Goal: Task Accomplishment & Management: Use online tool/utility

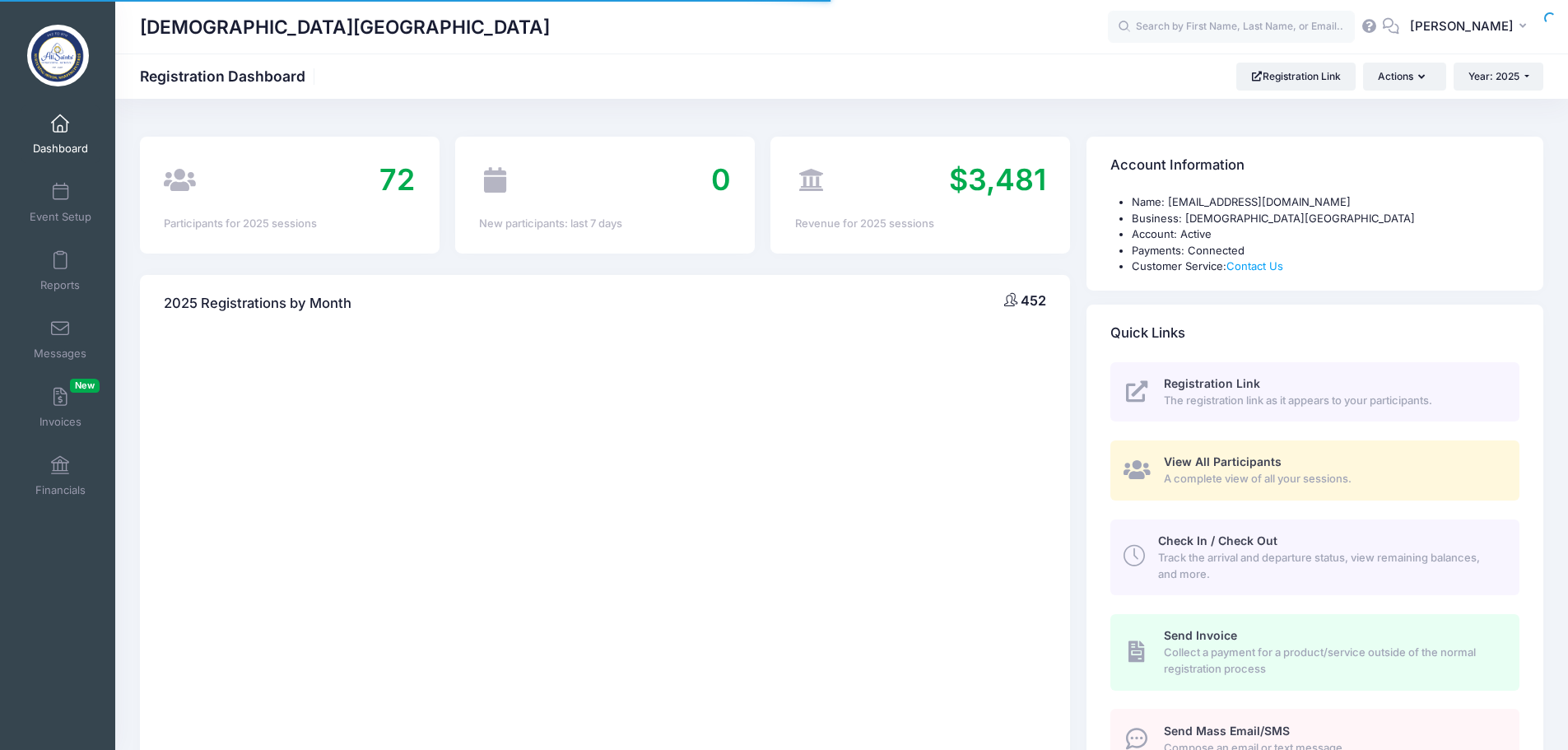
select select
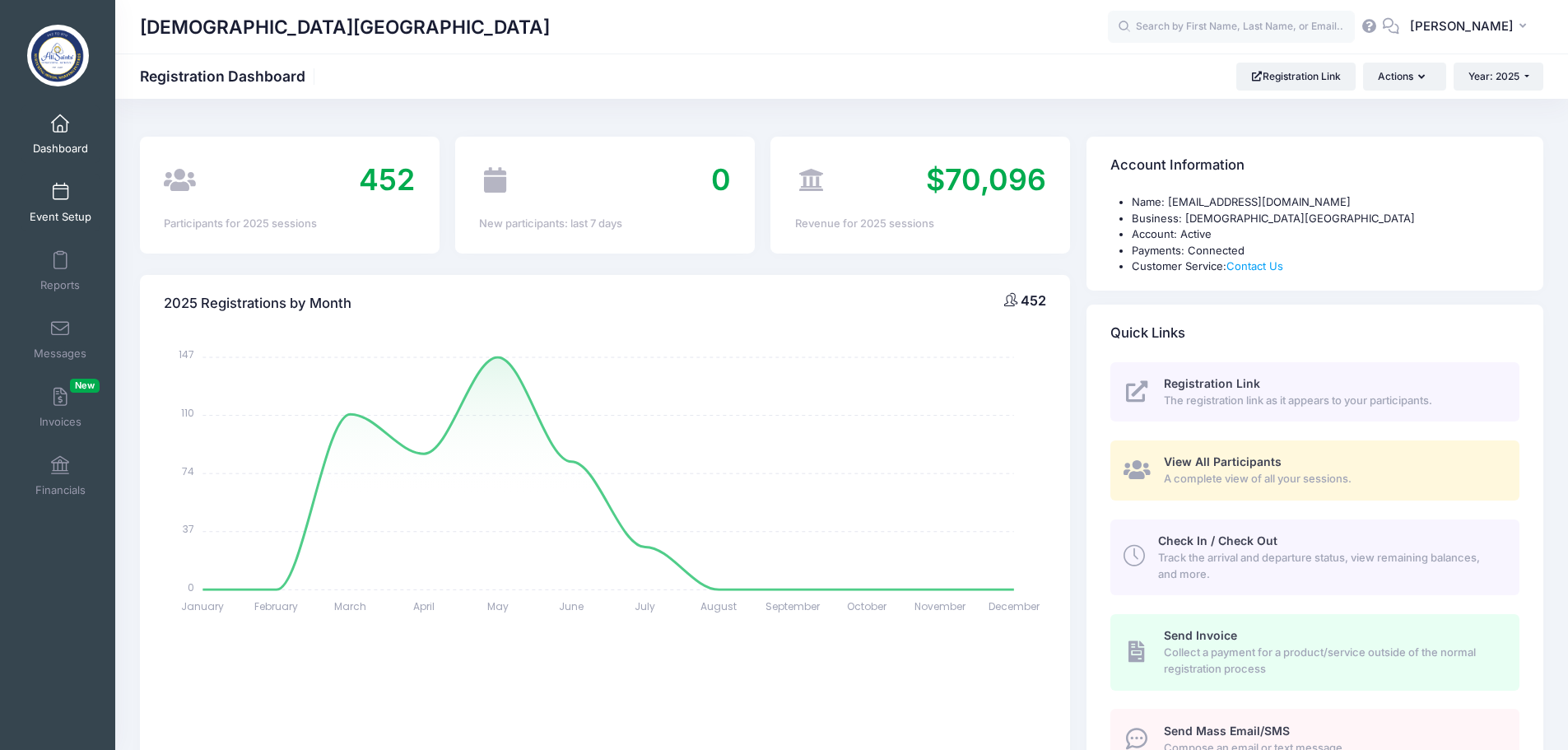
click at [55, 203] on link "Event Setup" at bounding box center [60, 203] width 79 height 58
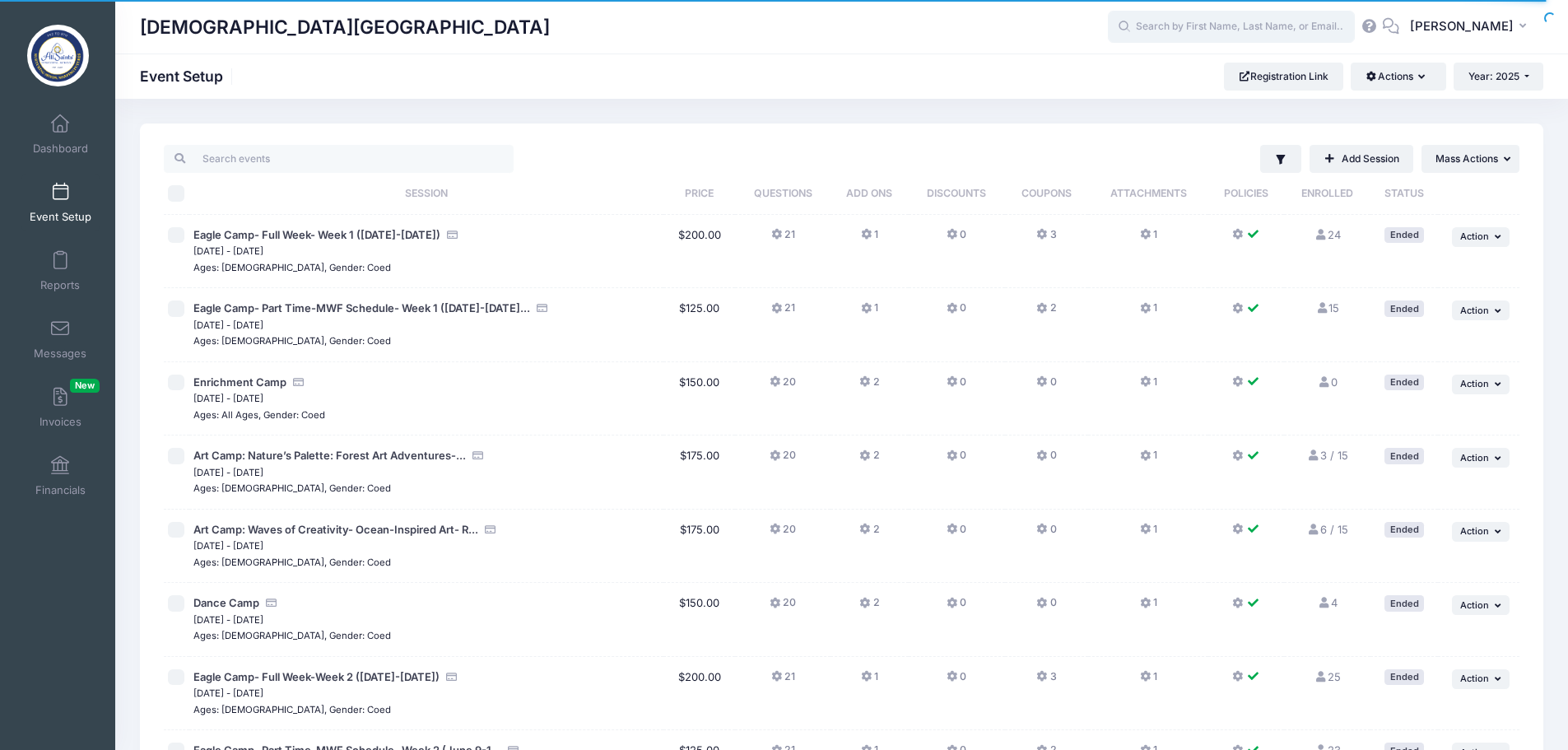
click at [1209, 26] on input "text" at bounding box center [1231, 27] width 247 height 33
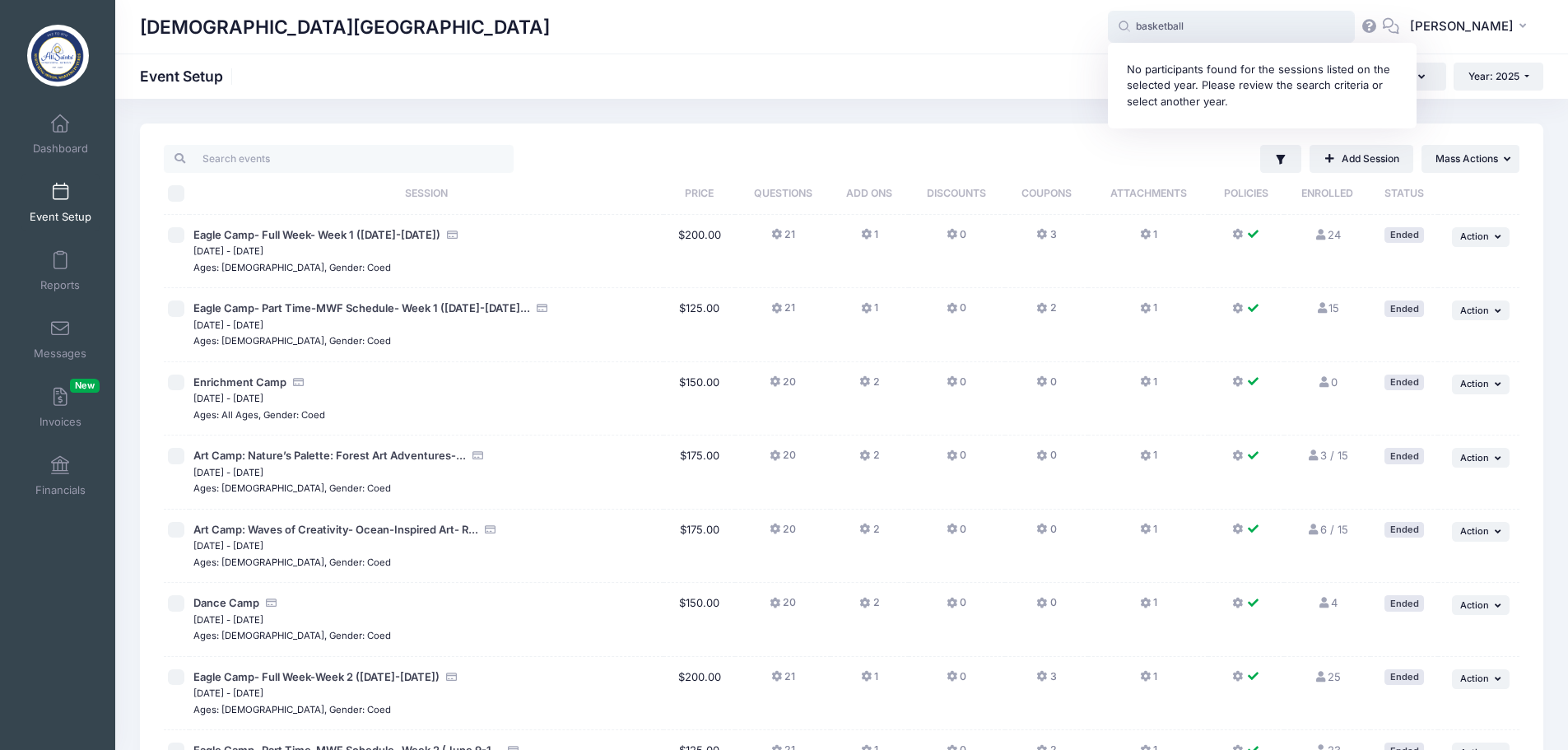
type input "basketball"
click at [722, 51] on div "All Saints' Episcopal School basketball No participants found for the sessions …" at bounding box center [841, 26] width 1453 height 54
